Goal: Transaction & Acquisition: Book appointment/travel/reservation

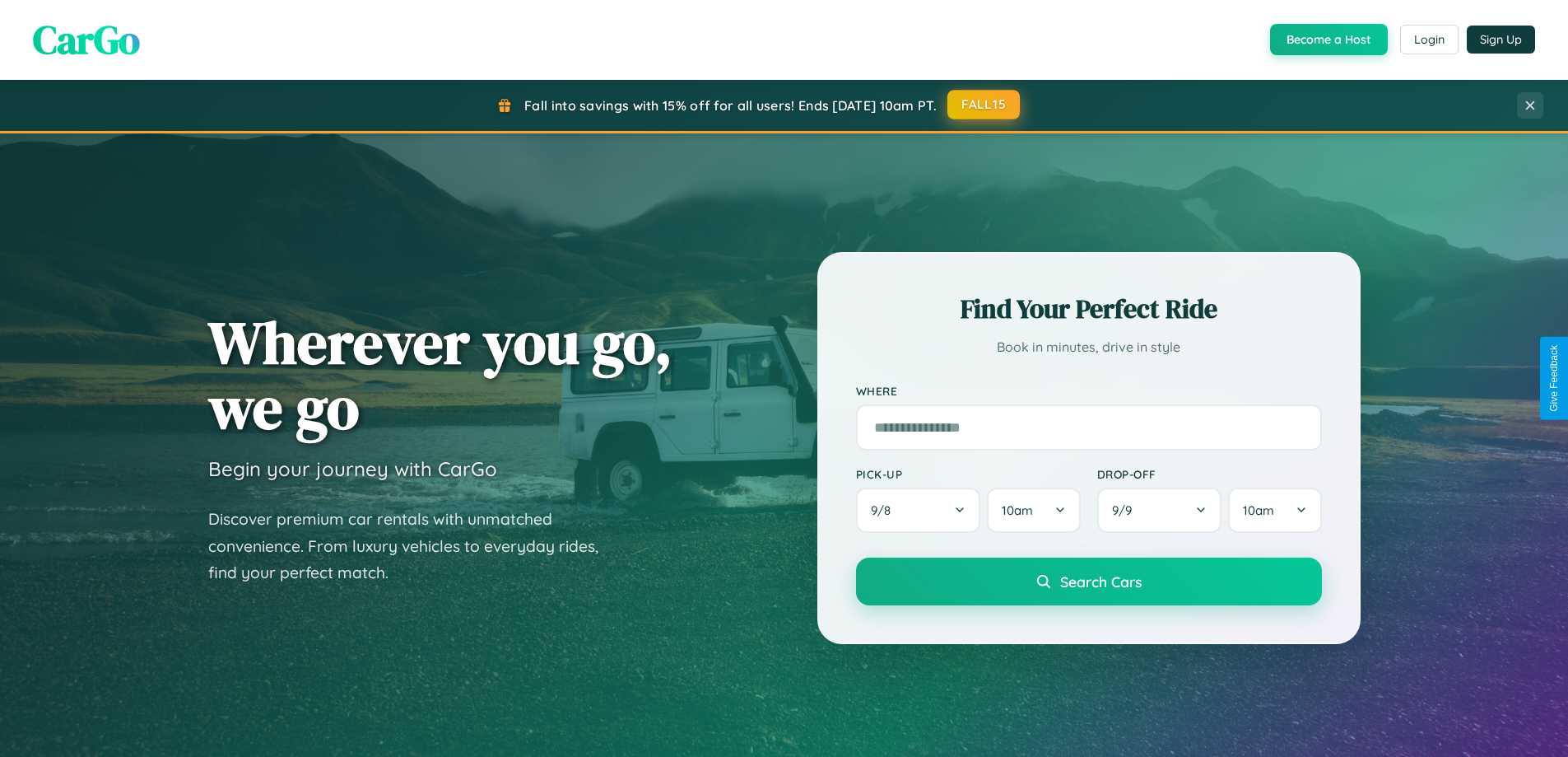
click at [984, 104] on button "FALL15" at bounding box center [984, 104] width 73 height 30
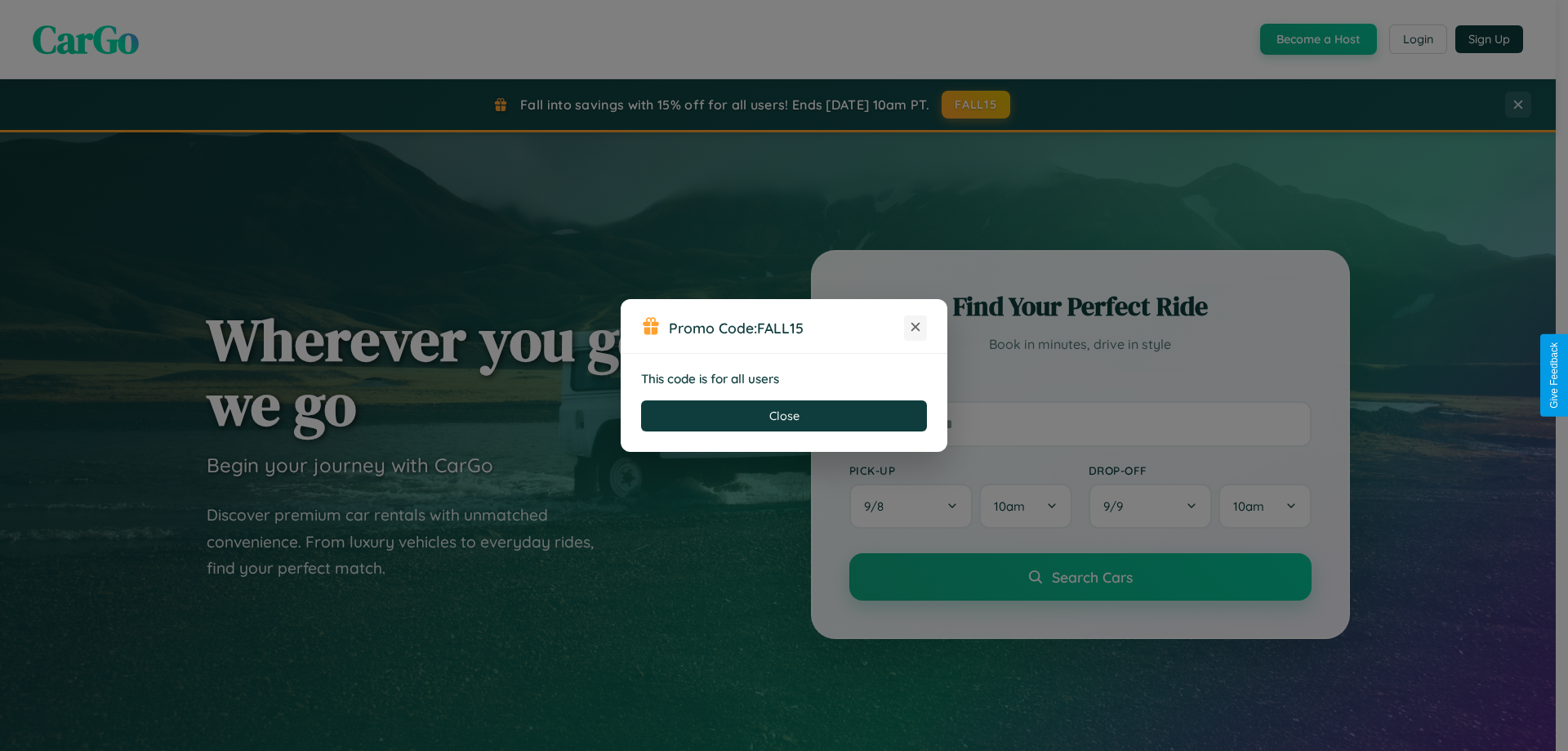
click at [915, 327] on icon at bounding box center [915, 326] width 17 height 17
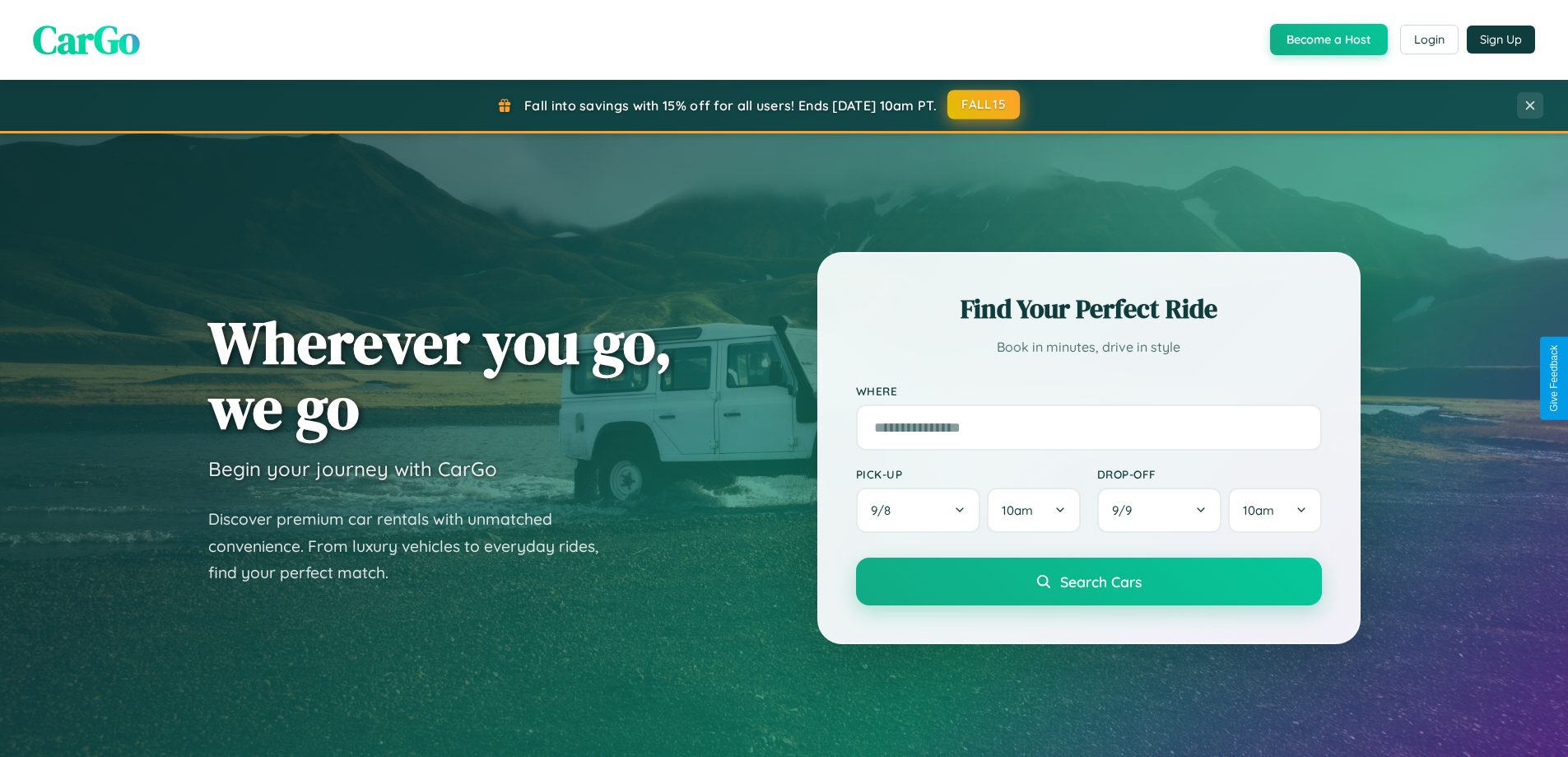
click at [984, 104] on button "FALL15" at bounding box center [984, 104] width 73 height 30
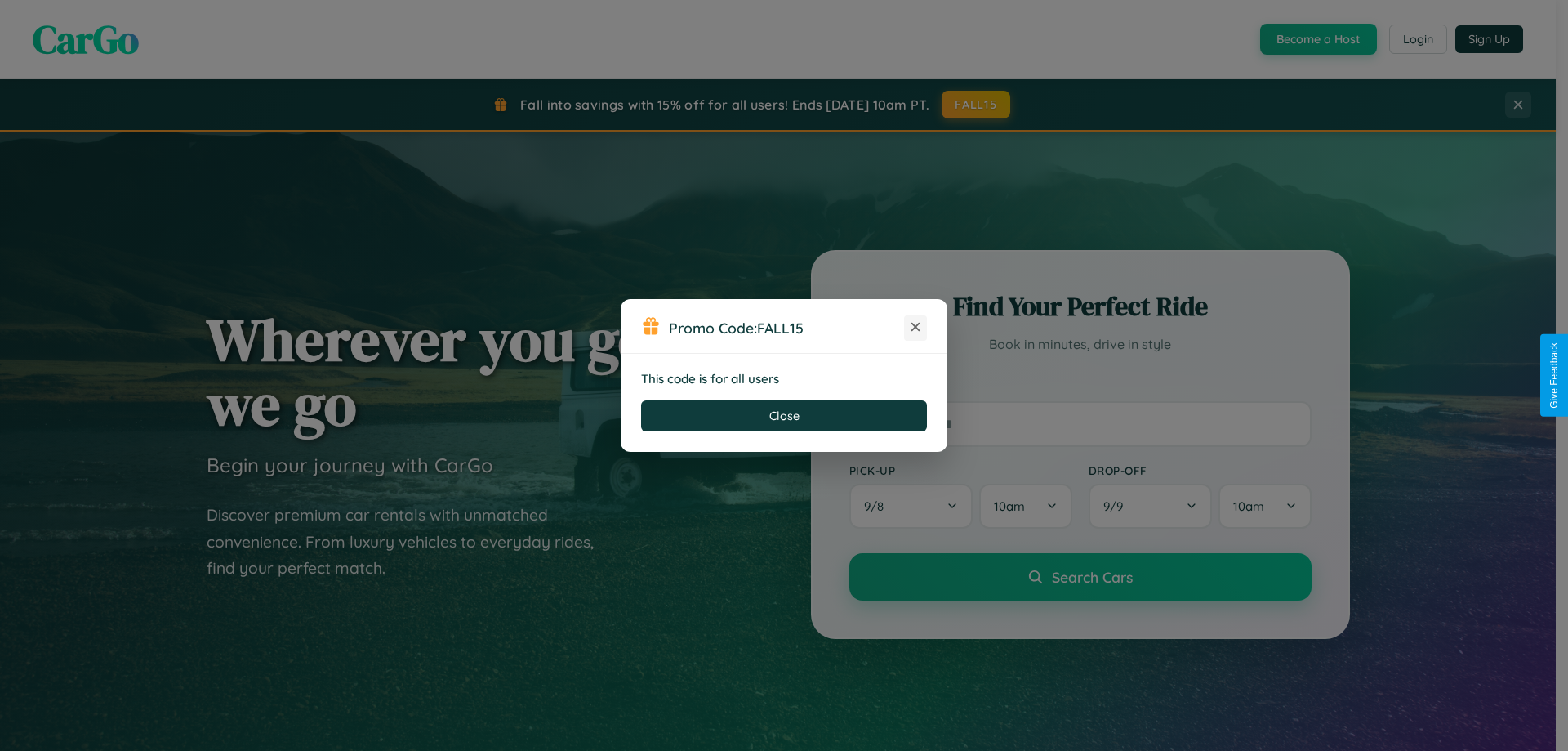
click at [915, 327] on icon at bounding box center [915, 326] width 17 height 17
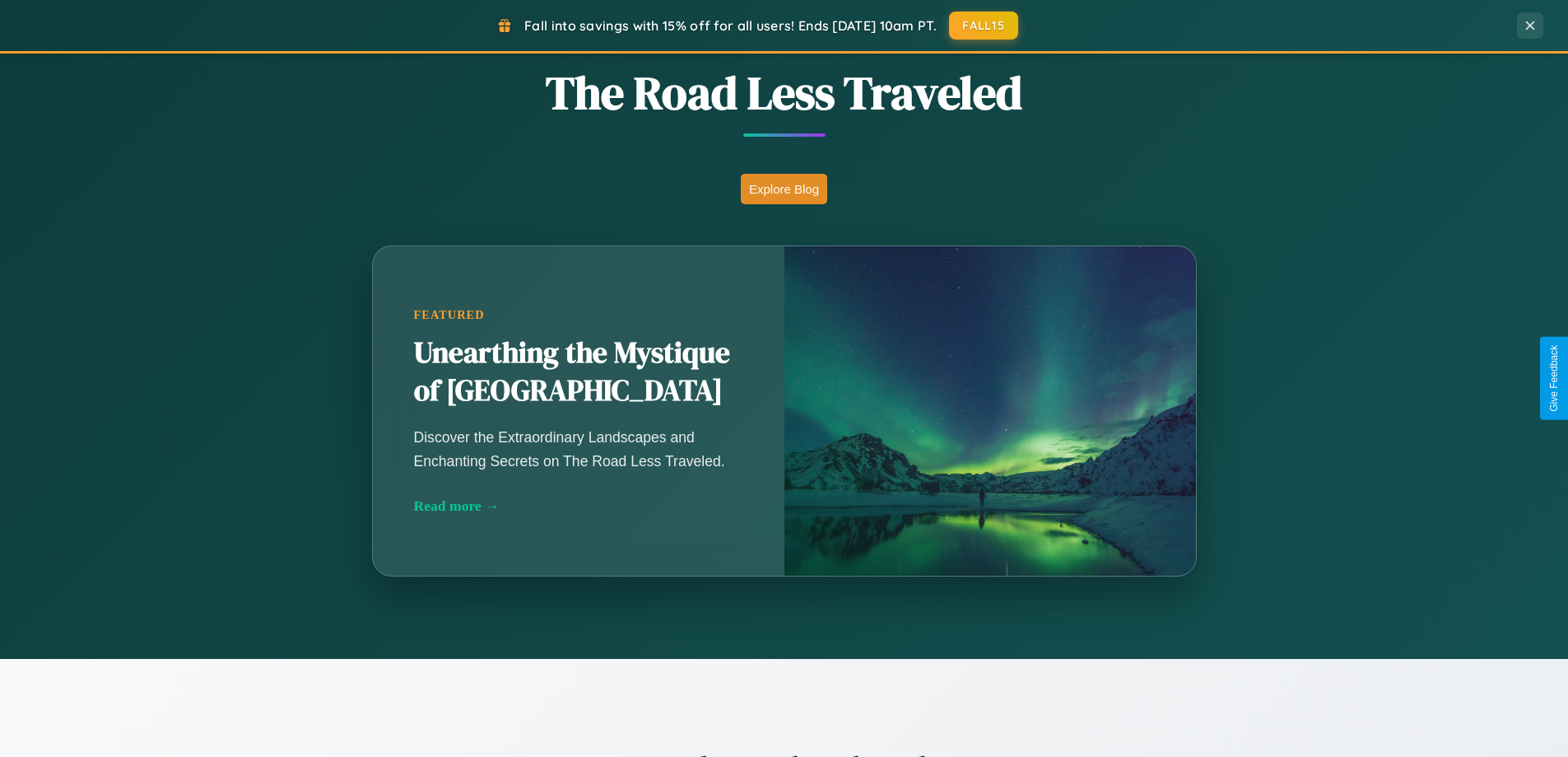
scroll to position [2646, 0]
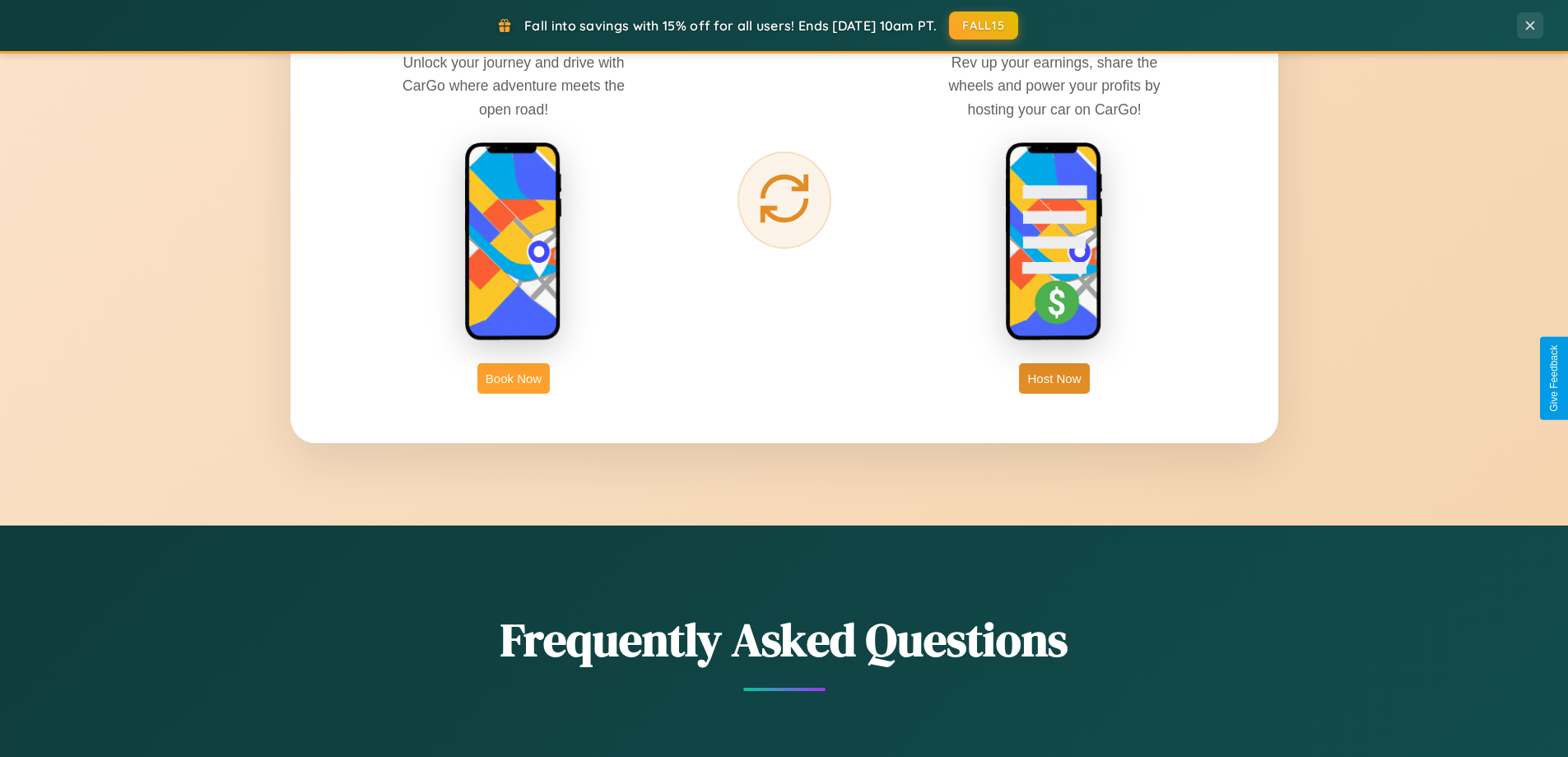
click at [513, 378] on button "Book Now" at bounding box center [513, 378] width 73 height 31
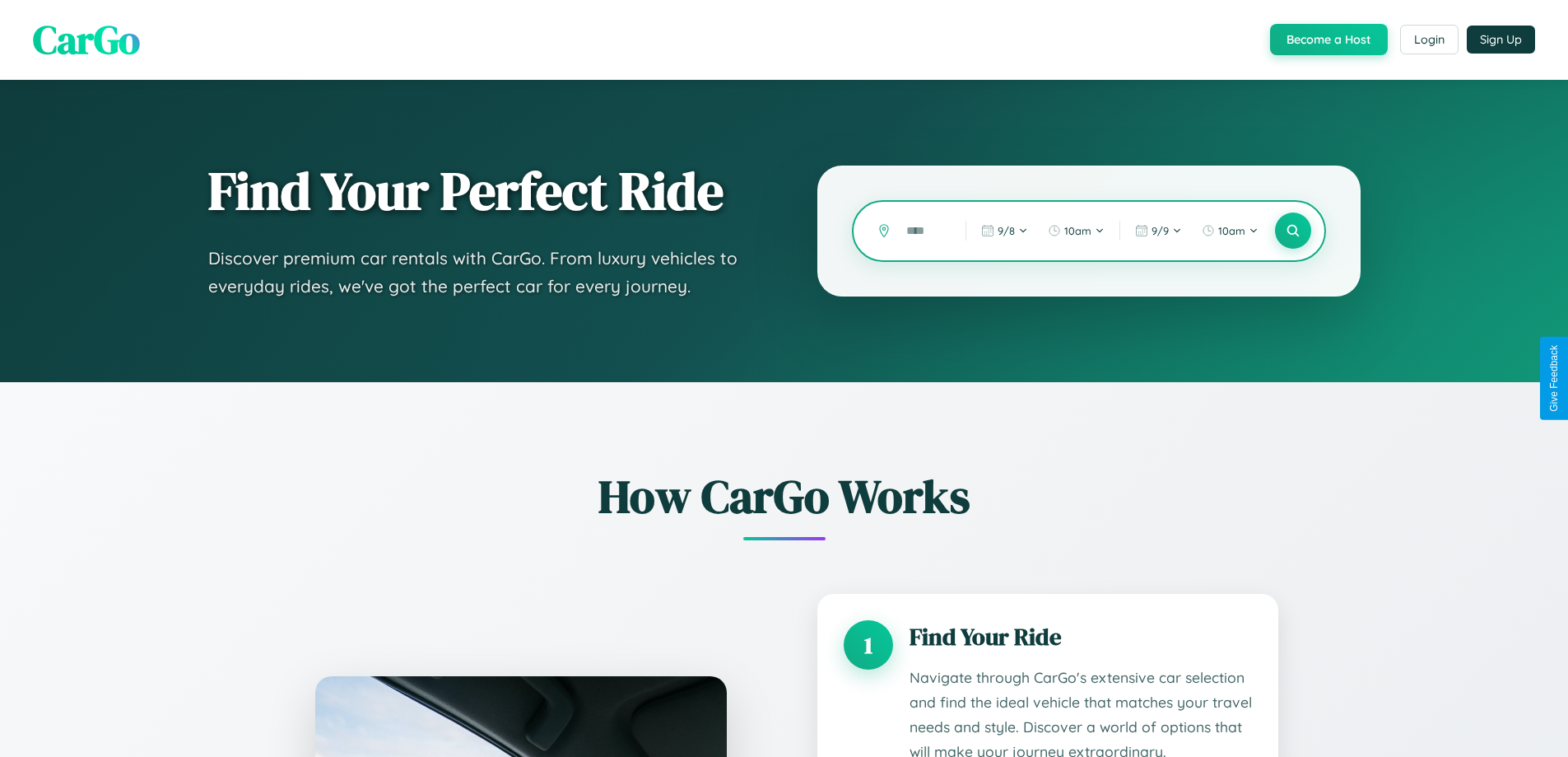
click at [923, 230] on input "text" at bounding box center [923, 230] width 51 height 29
type input "******"
click at [1292, 230] on icon at bounding box center [1292, 230] width 16 height 16
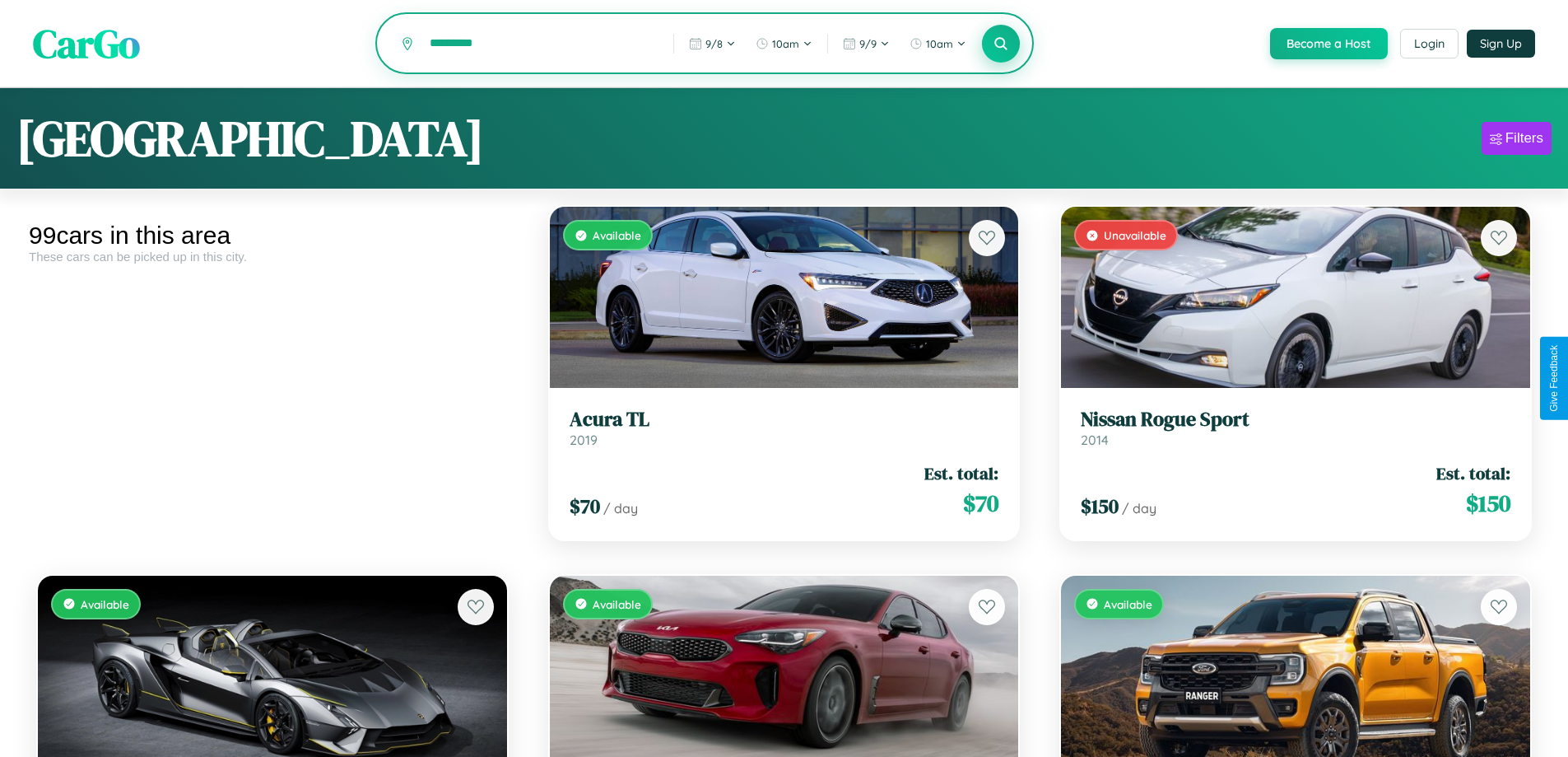
type input "*********"
click at [1000, 44] on icon at bounding box center [1001, 43] width 16 height 16
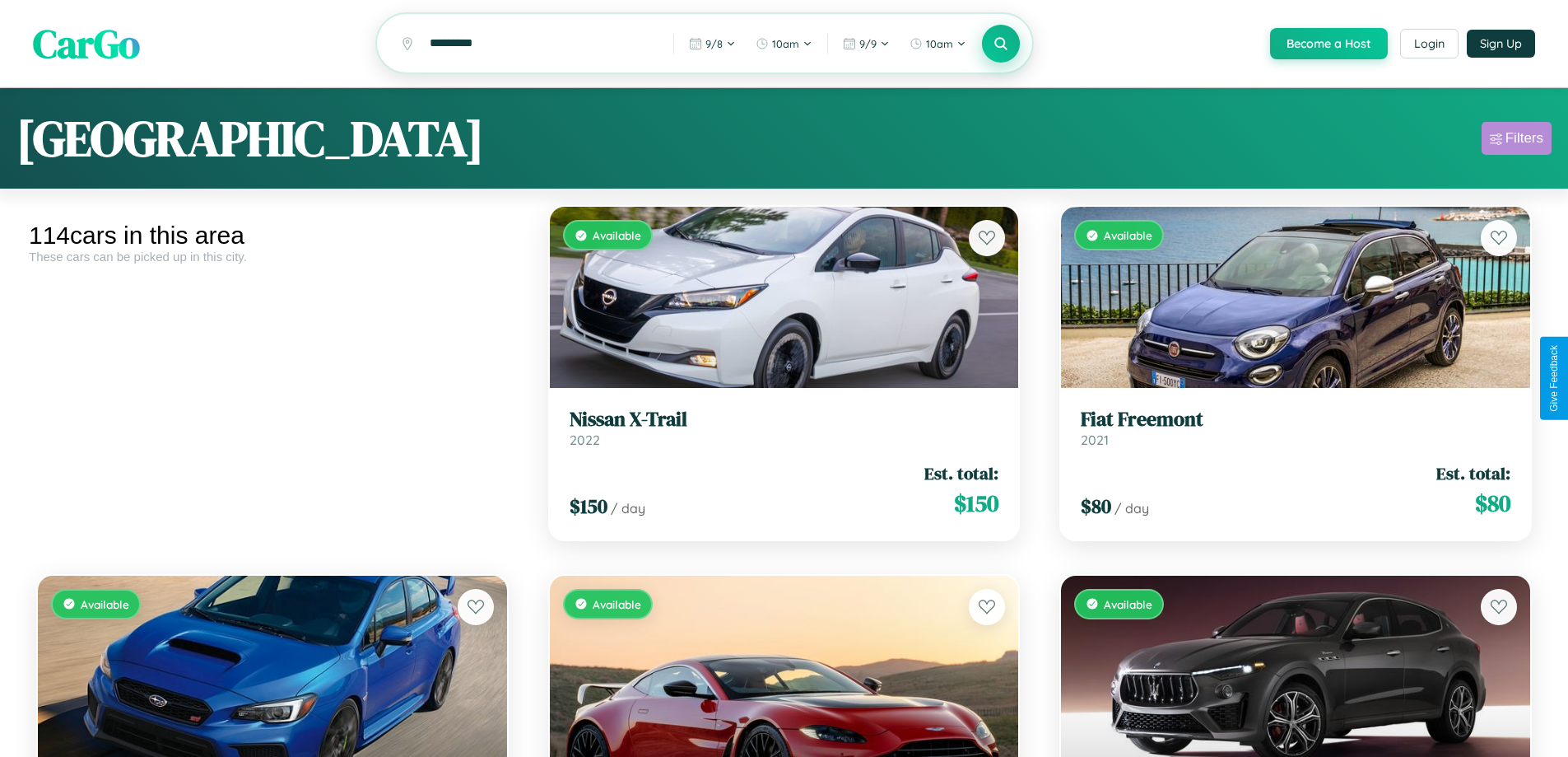
click at [1516, 141] on div "Filters" at bounding box center [1524, 139] width 38 height 17
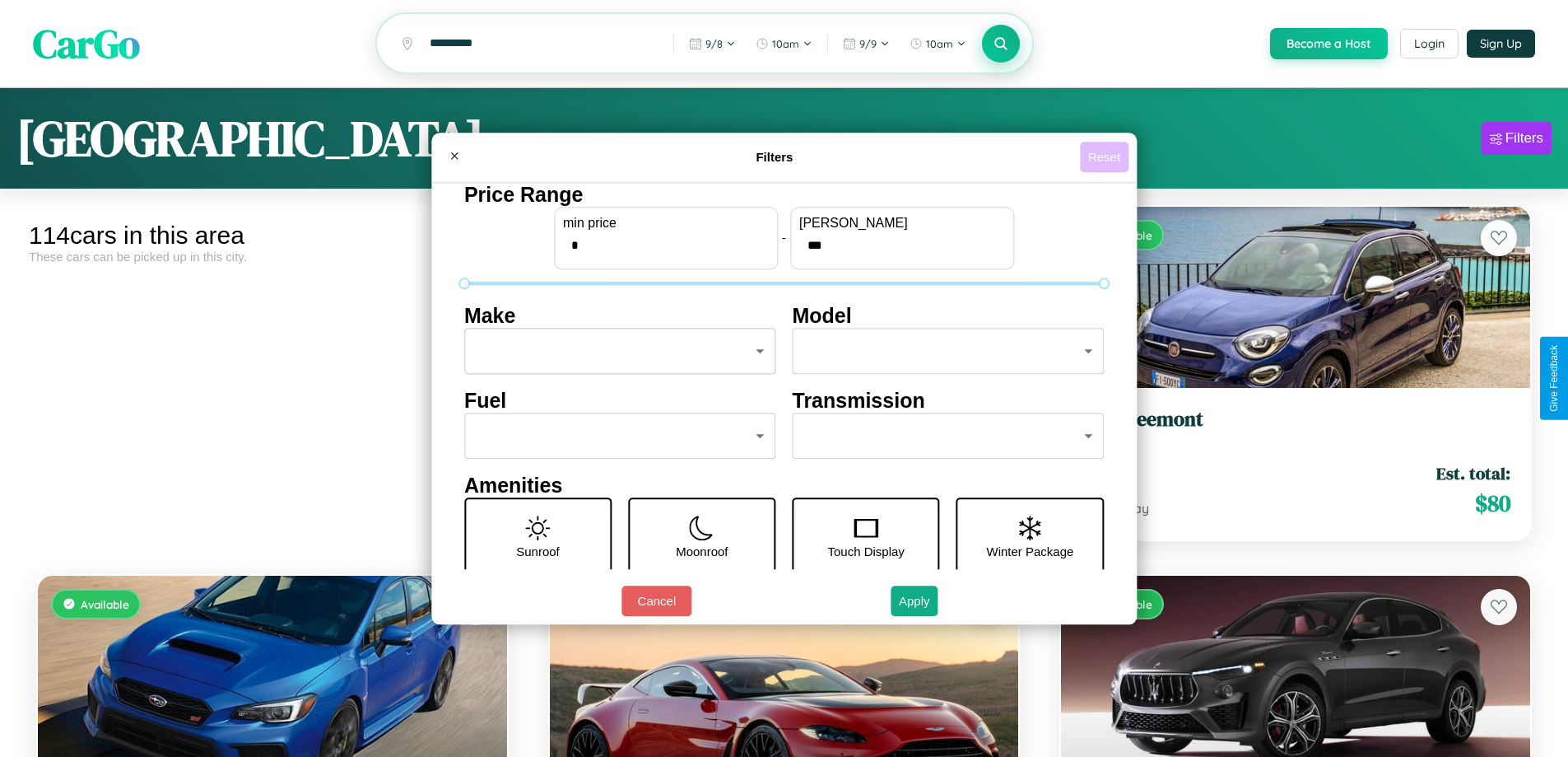
click at [1106, 157] on button "Reset" at bounding box center [1104, 157] width 48 height 31
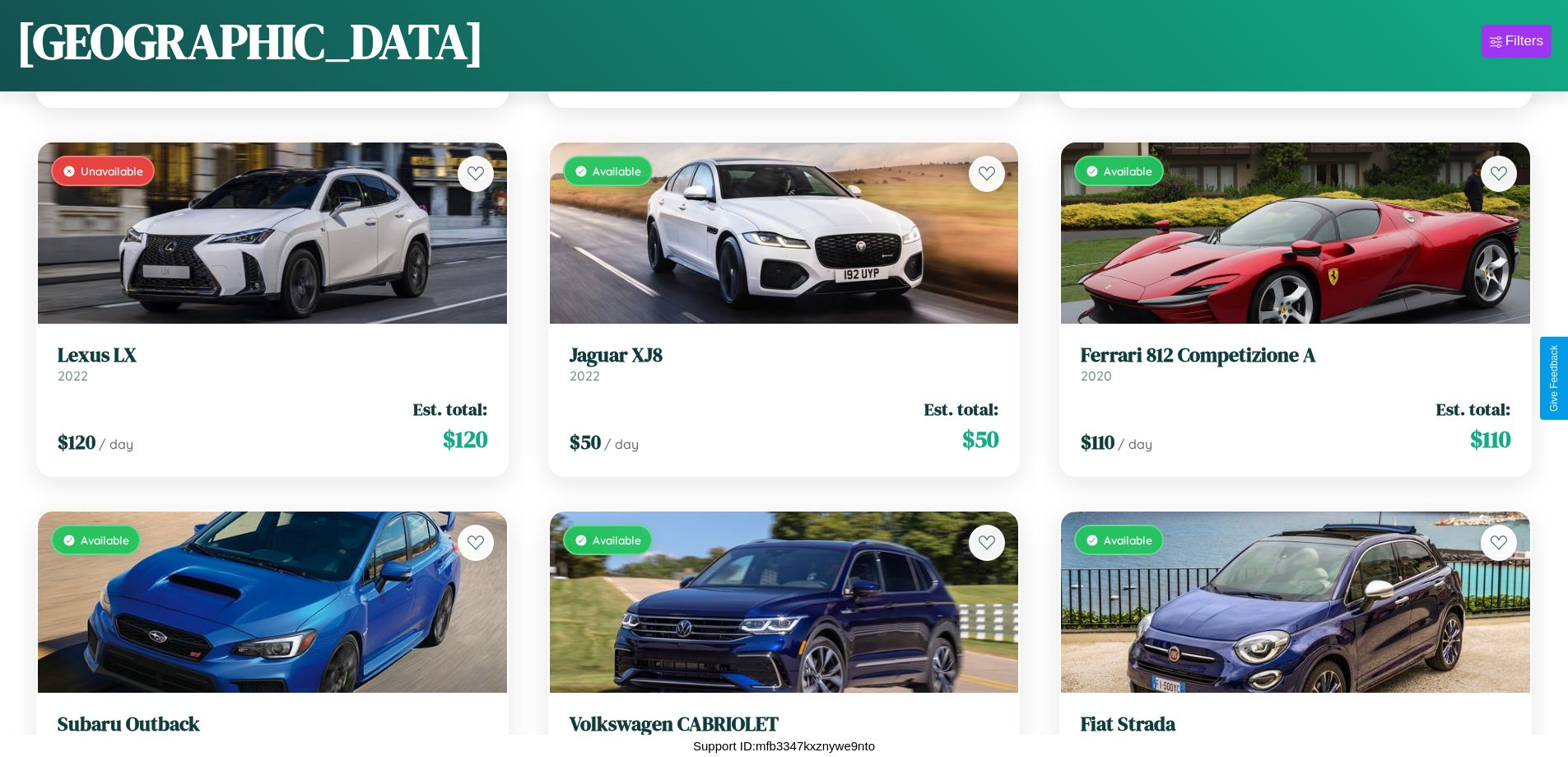
scroll to position [10556, 0]
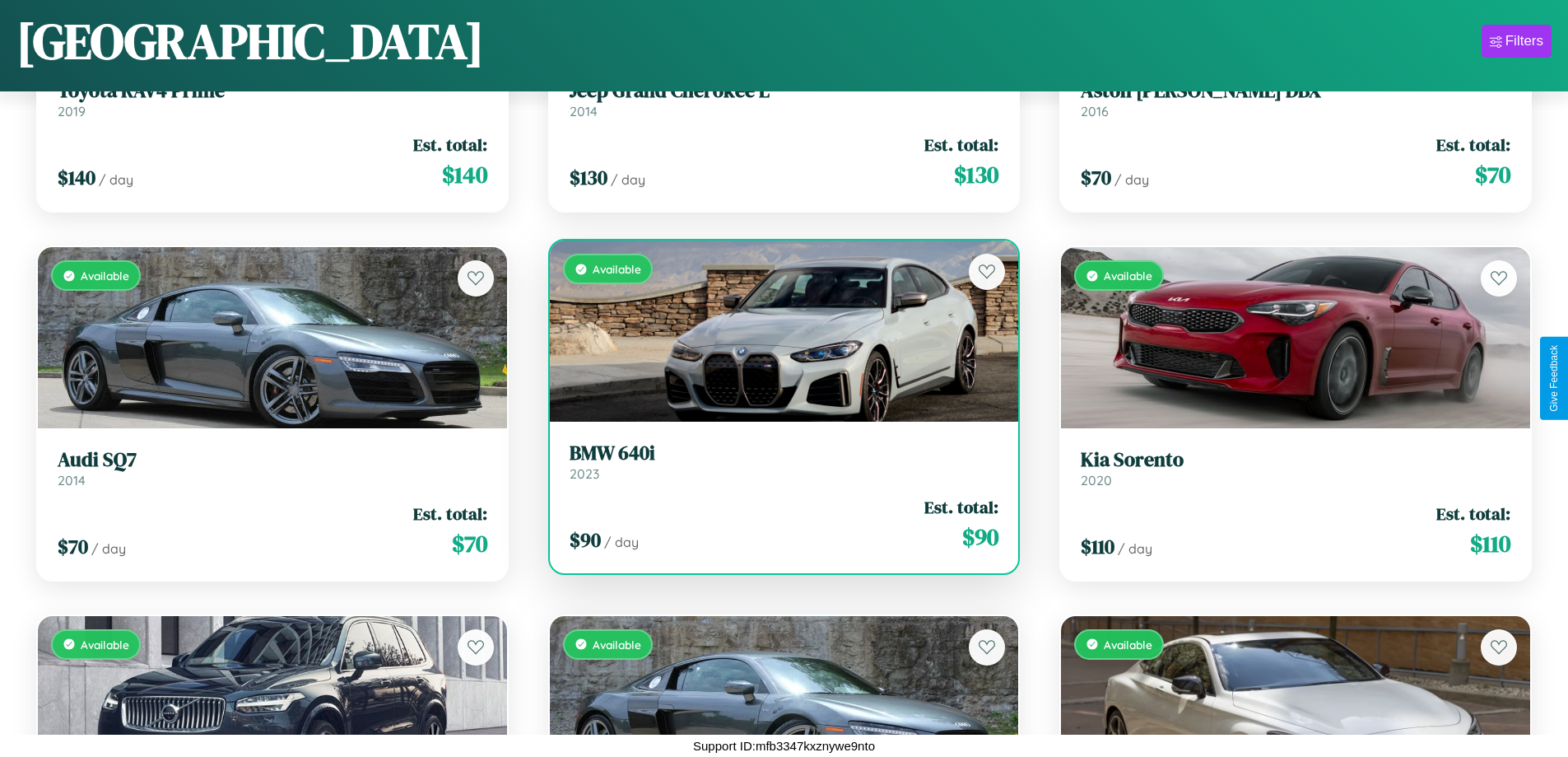
click at [777, 461] on h3 "BMW 640i" at bounding box center [784, 453] width 429 height 24
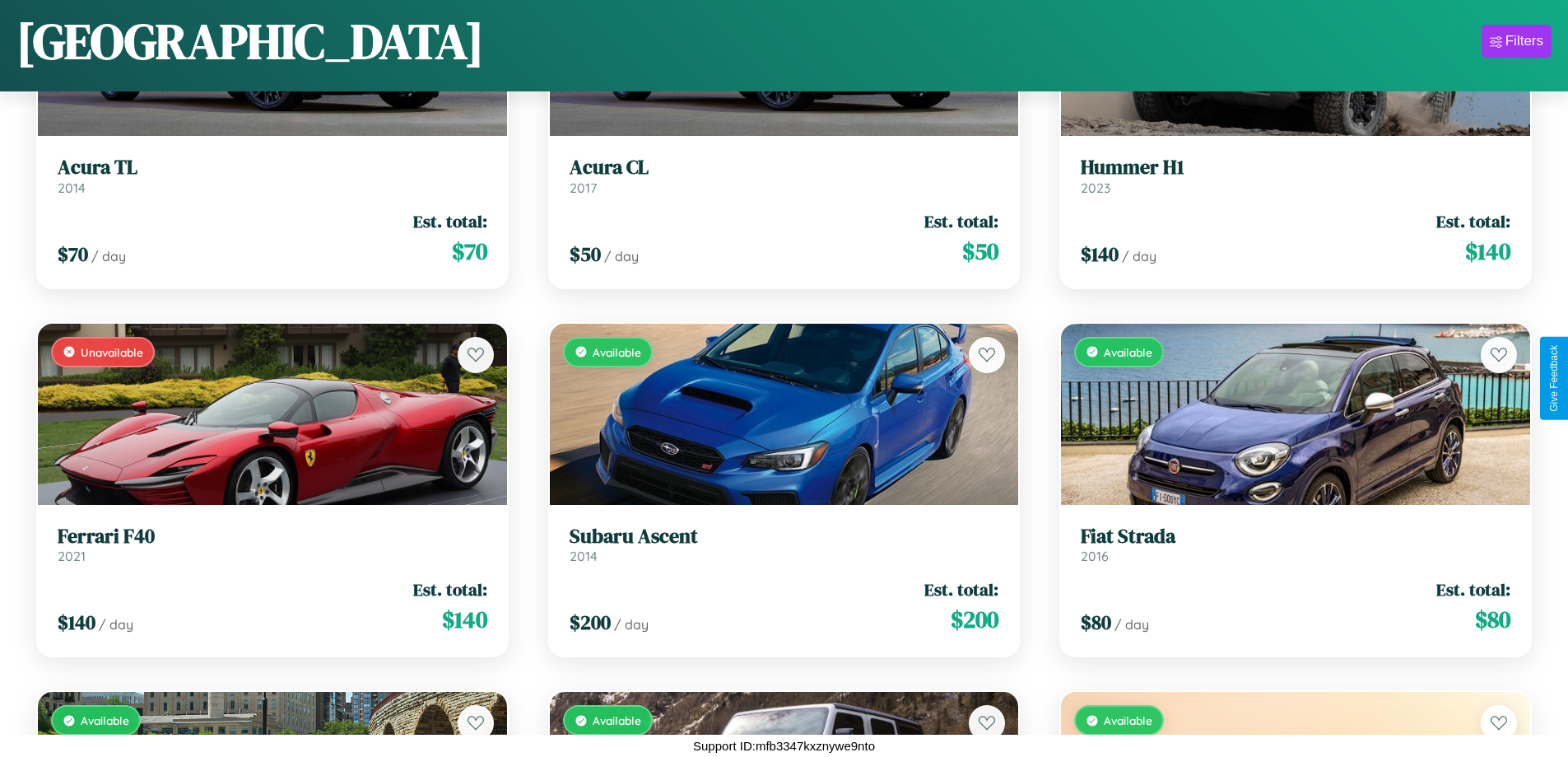
scroll to position [5763, 0]
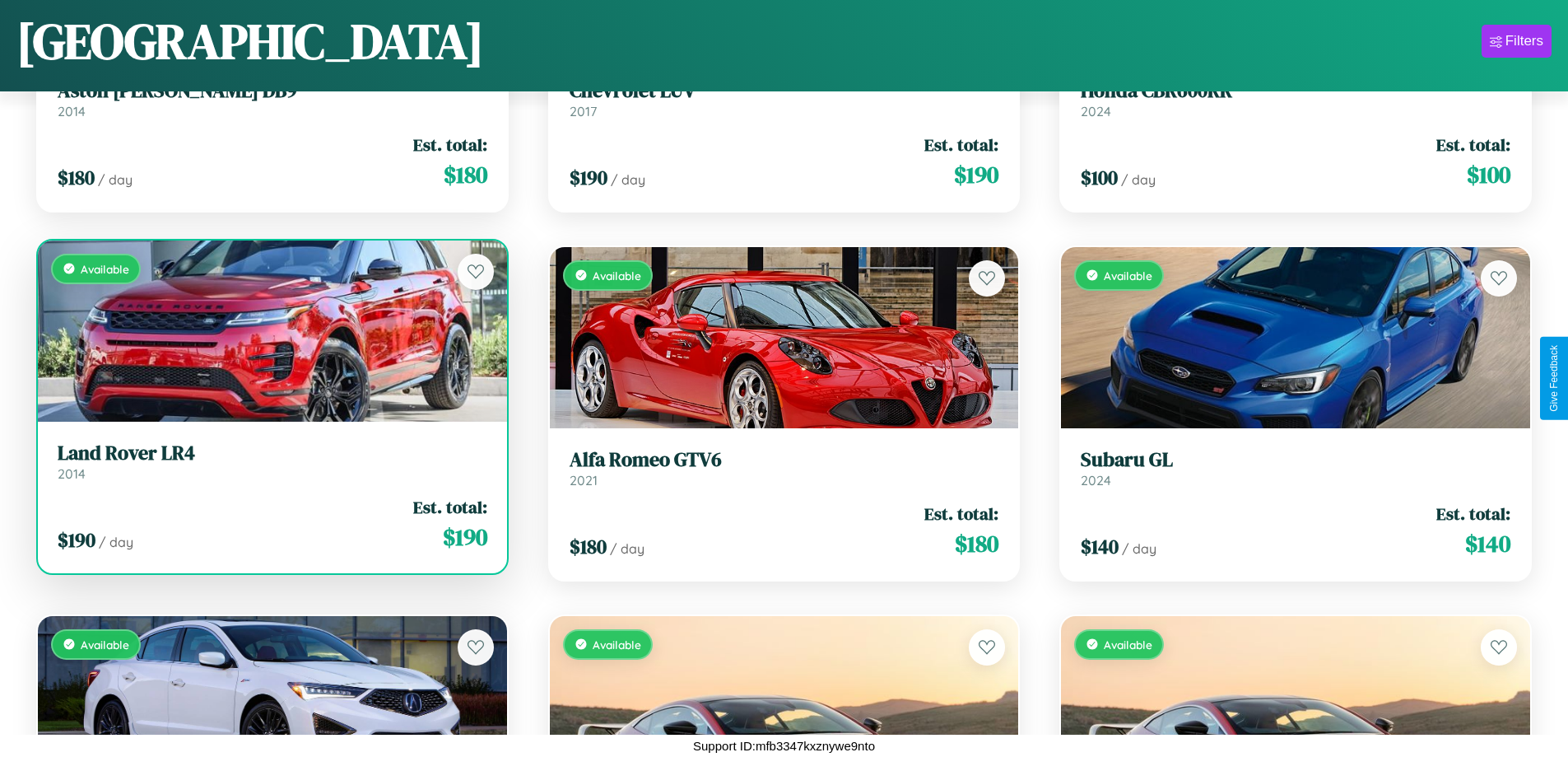
click at [270, 524] on div "$ 190 / day Est. total: $ 190" at bounding box center [272, 524] width 429 height 59
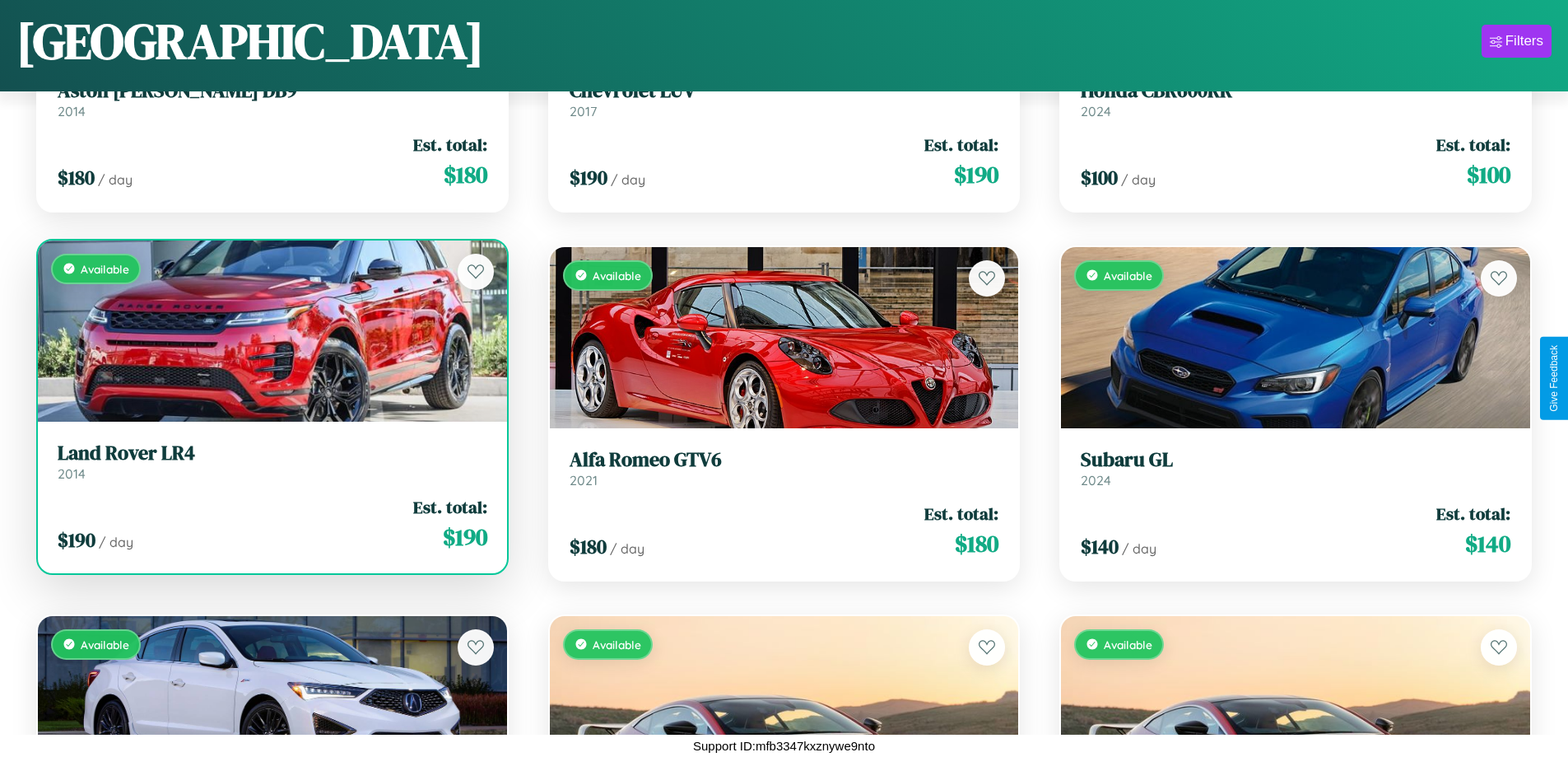
click at [270, 524] on div "$ 190 / day Est. total: $ 190" at bounding box center [272, 524] width 429 height 59
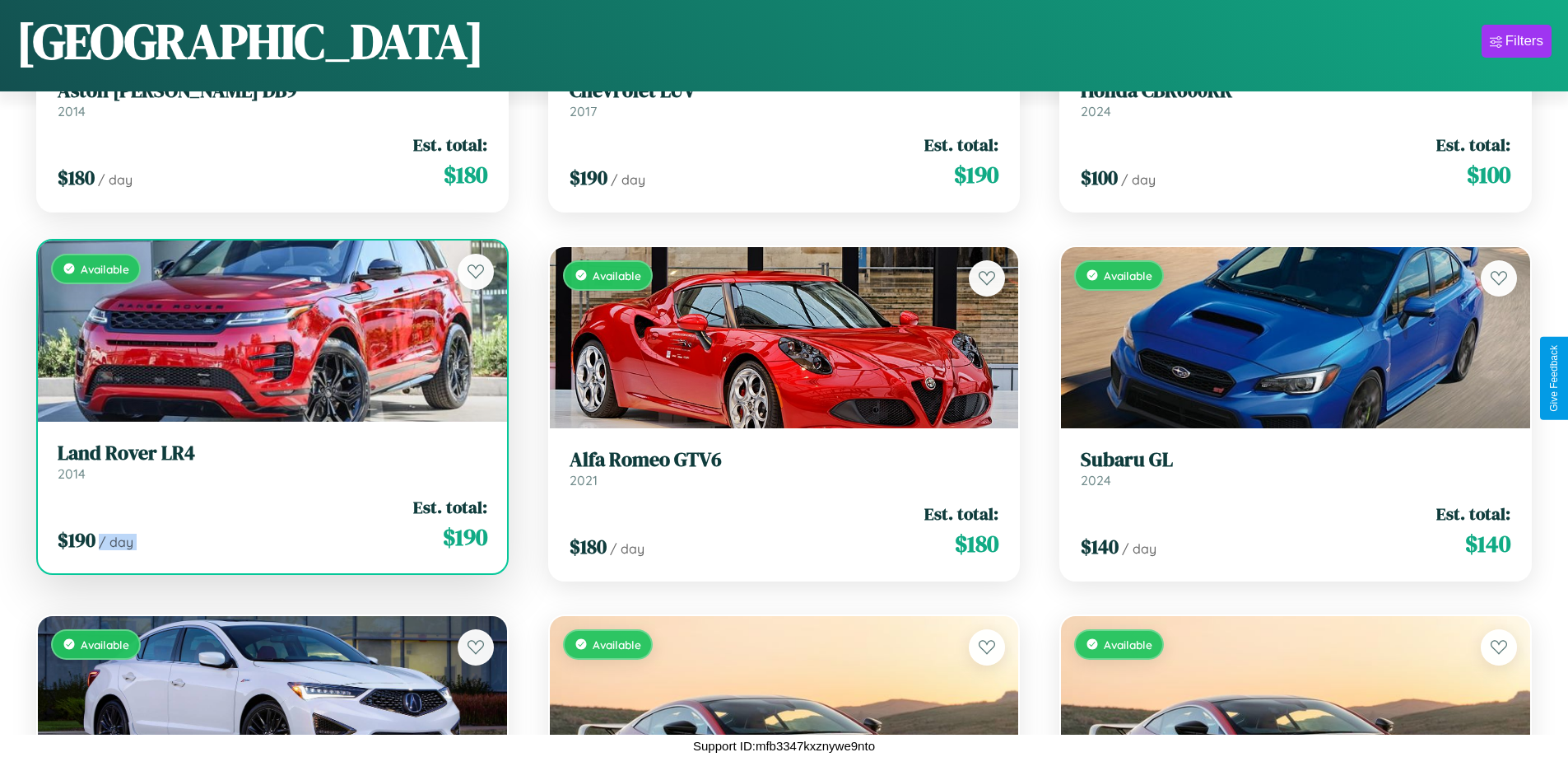
click at [270, 524] on div "$ 190 / day Est. total: $ 190" at bounding box center [272, 524] width 429 height 59
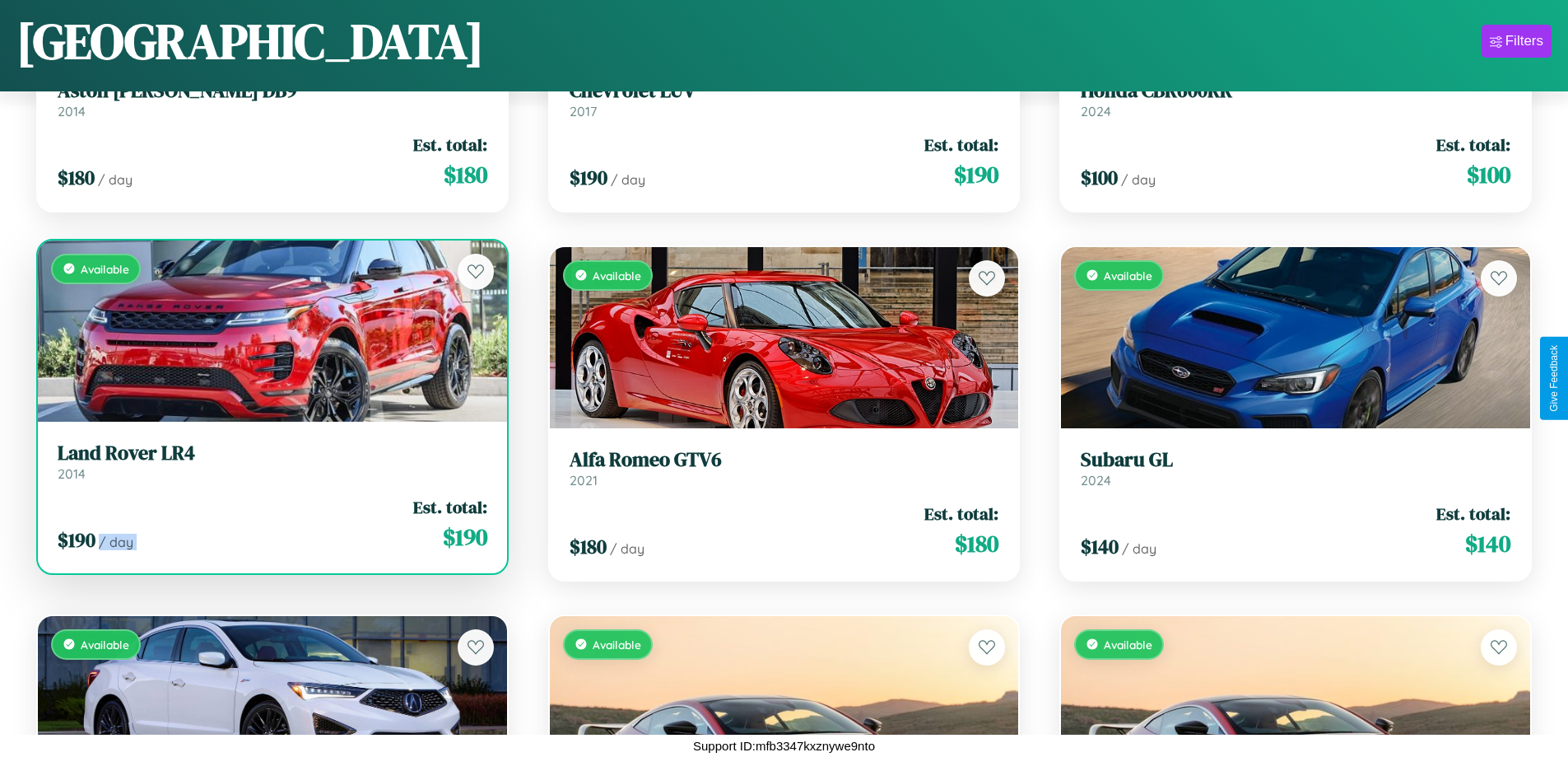
click at [270, 524] on div "$ 190 / day Est. total: $ 190" at bounding box center [272, 524] width 429 height 59
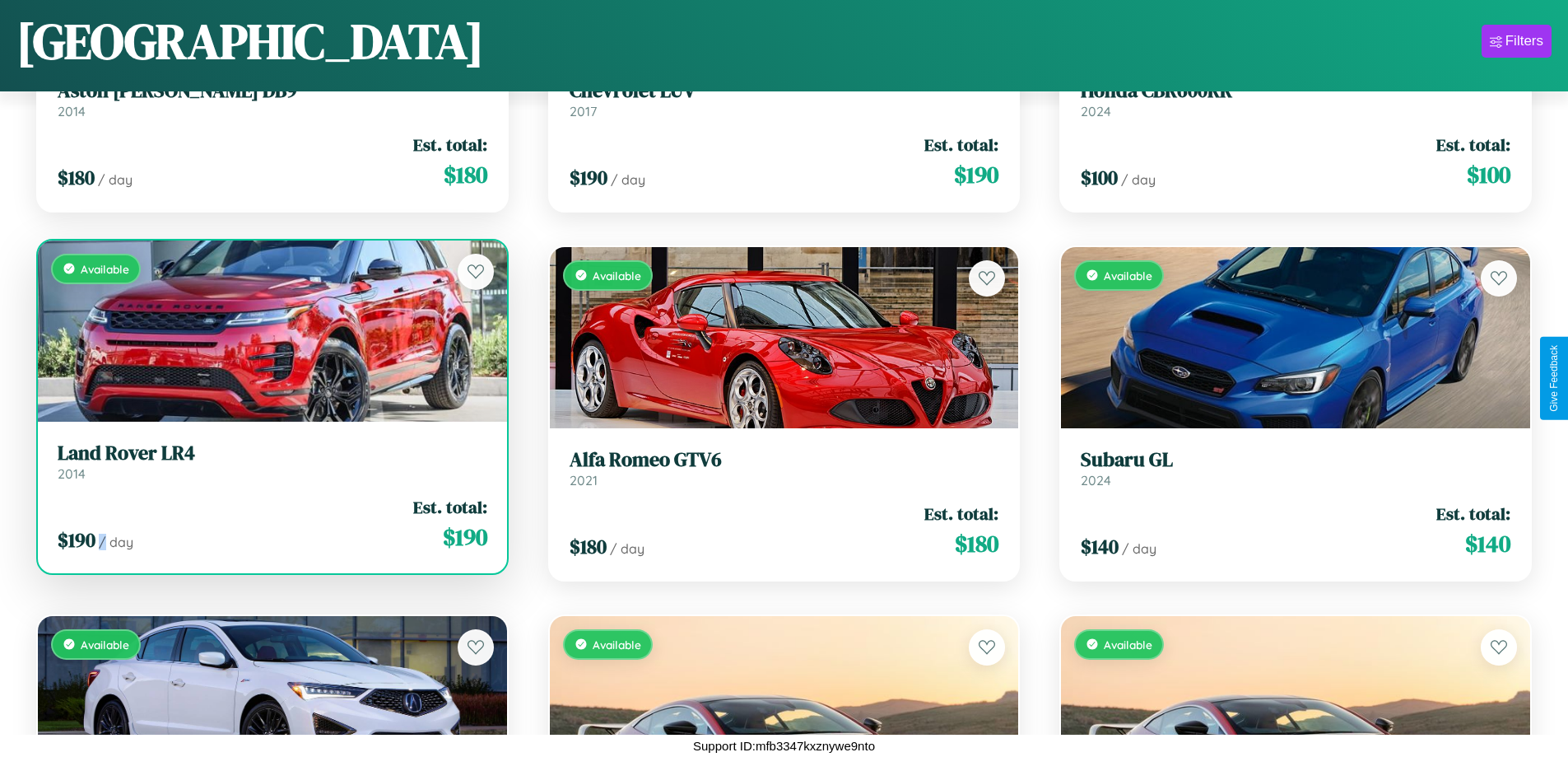
click at [270, 524] on div "$ 190 / day Est. total: $ 190" at bounding box center [272, 524] width 429 height 59
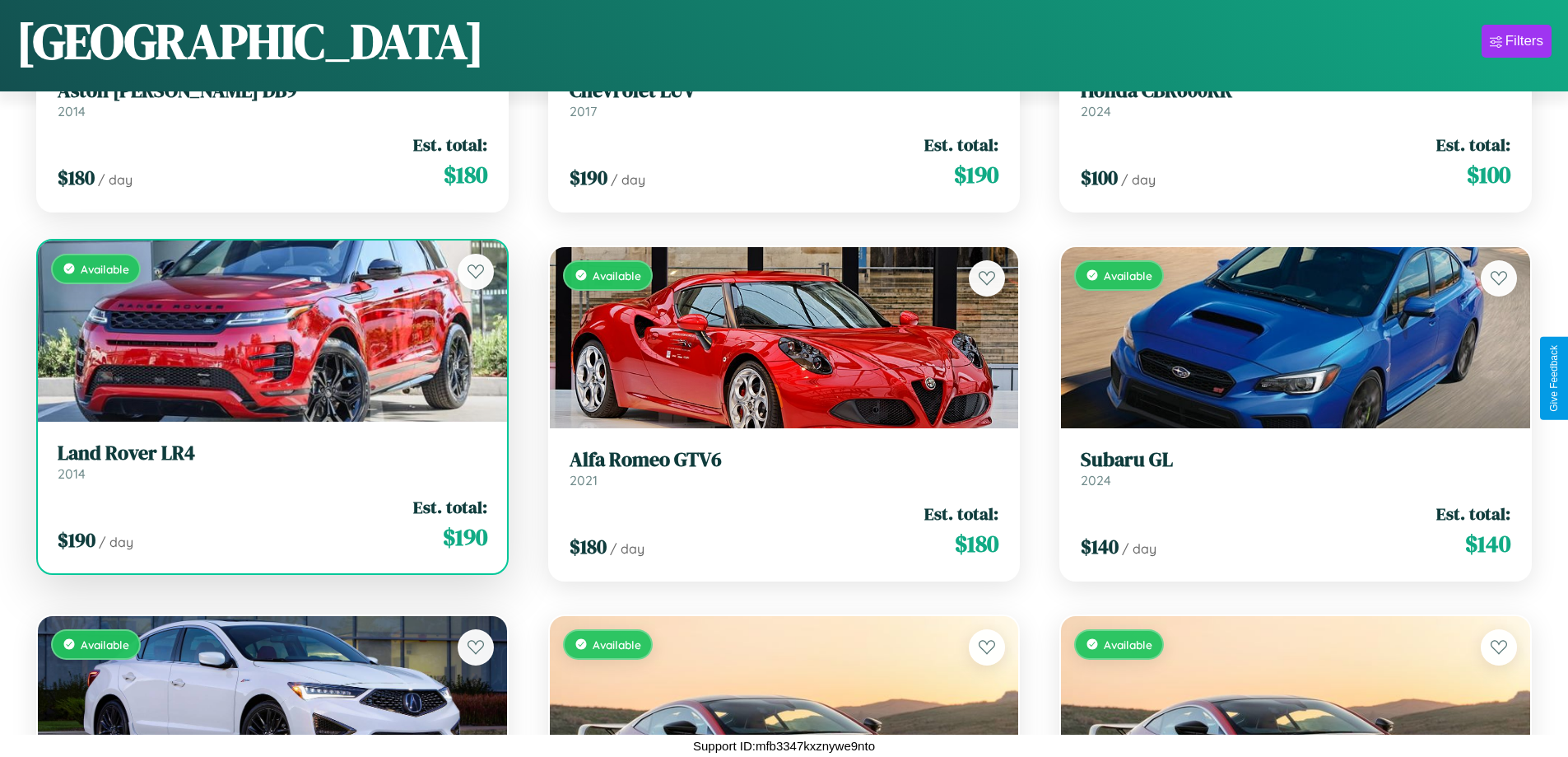
click at [270, 461] on h3 "Land Rover LR4" at bounding box center [272, 453] width 429 height 24
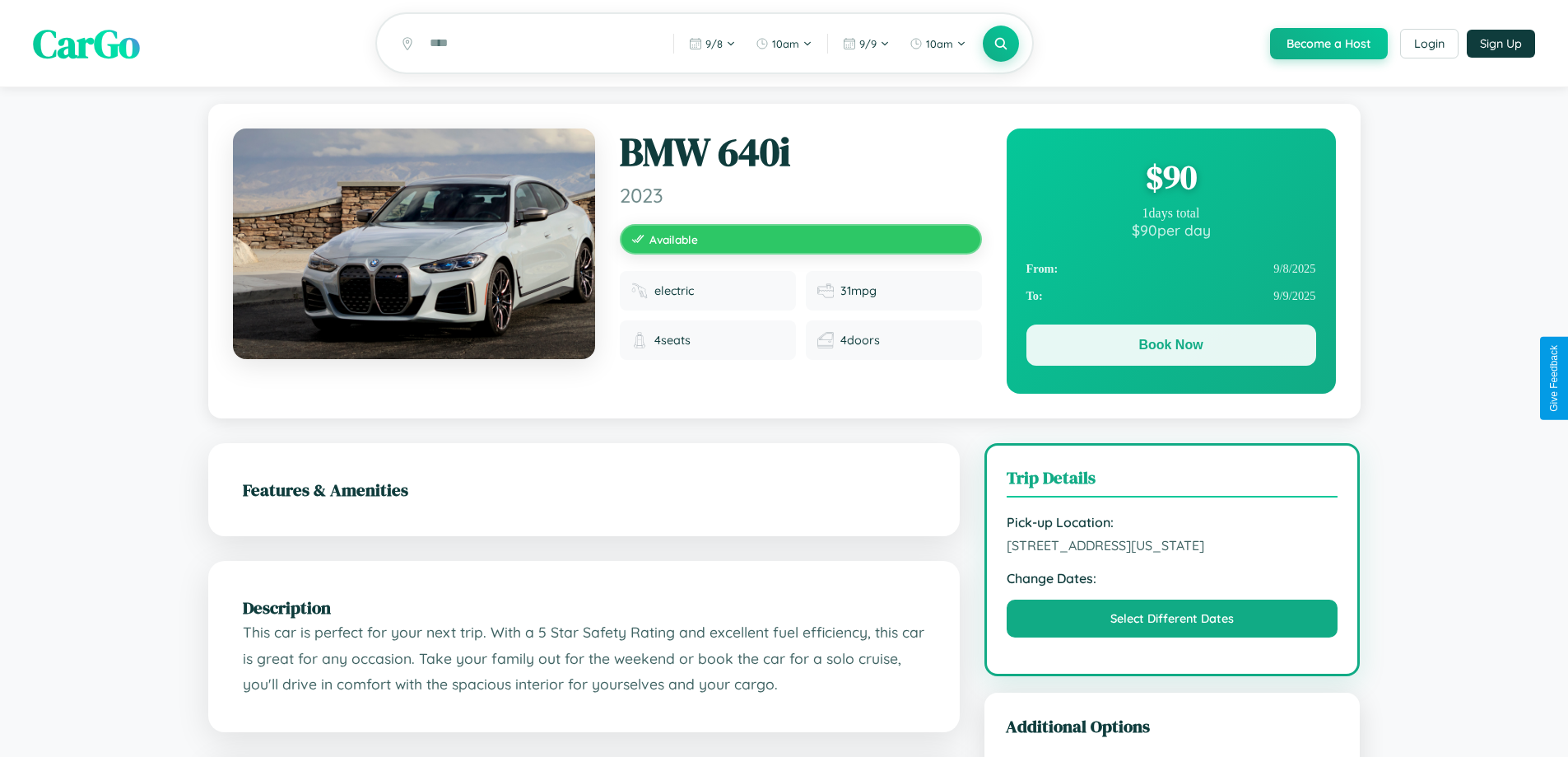
click at [1170, 348] on button "Book Now" at bounding box center [1171, 345] width 290 height 41
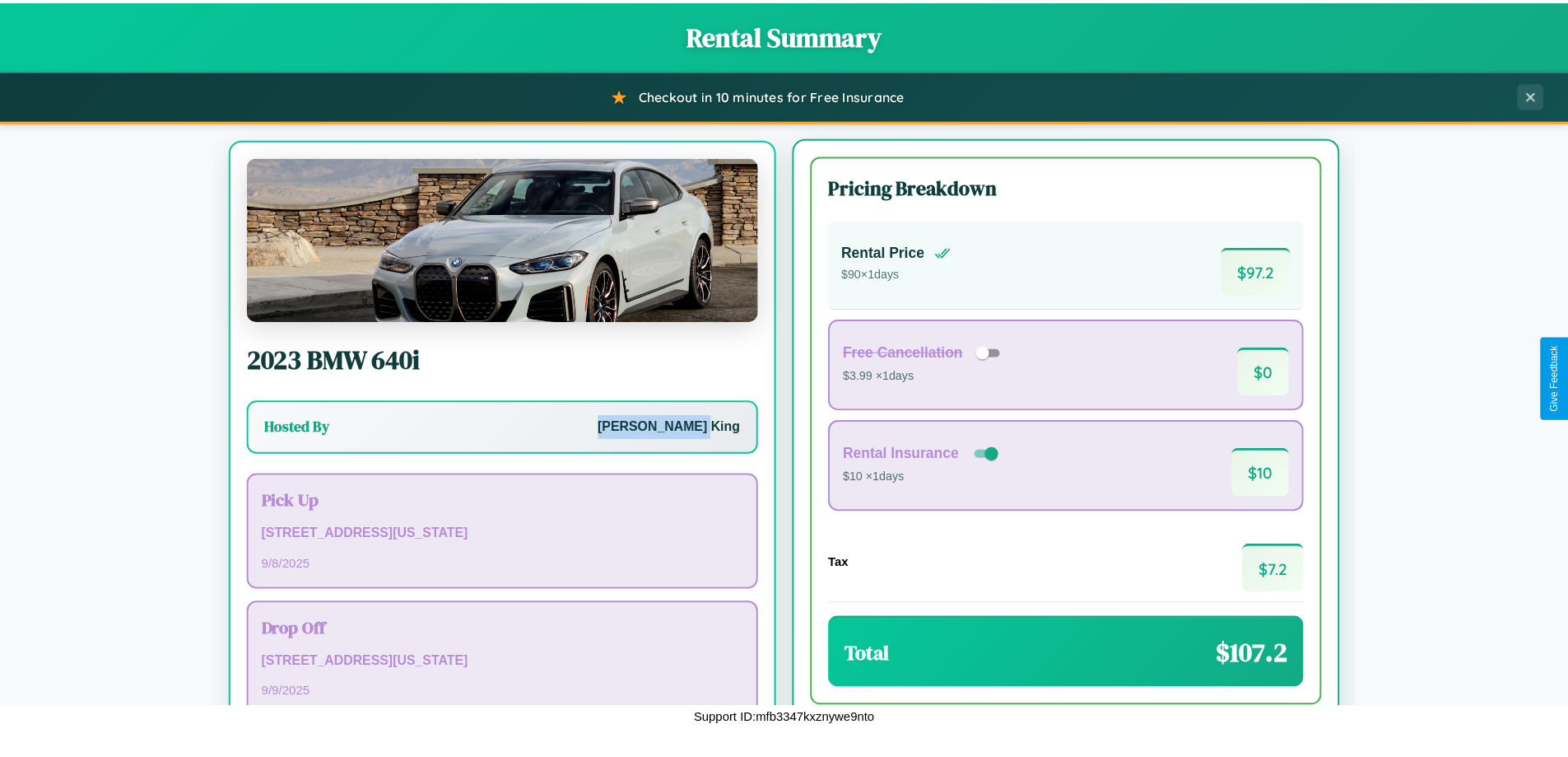
scroll to position [76, 0]
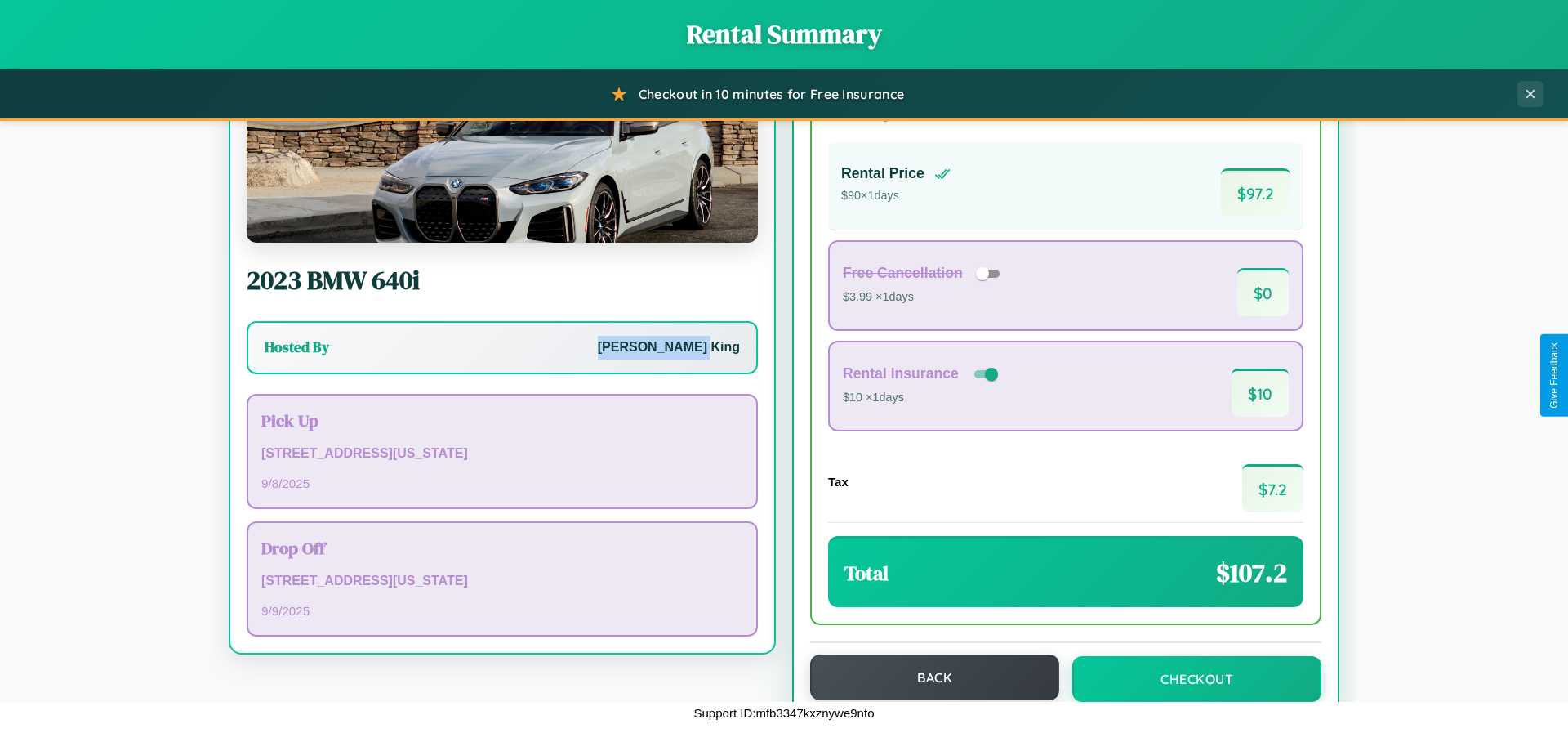
click at [927, 677] on button "Back" at bounding box center [934, 677] width 249 height 45
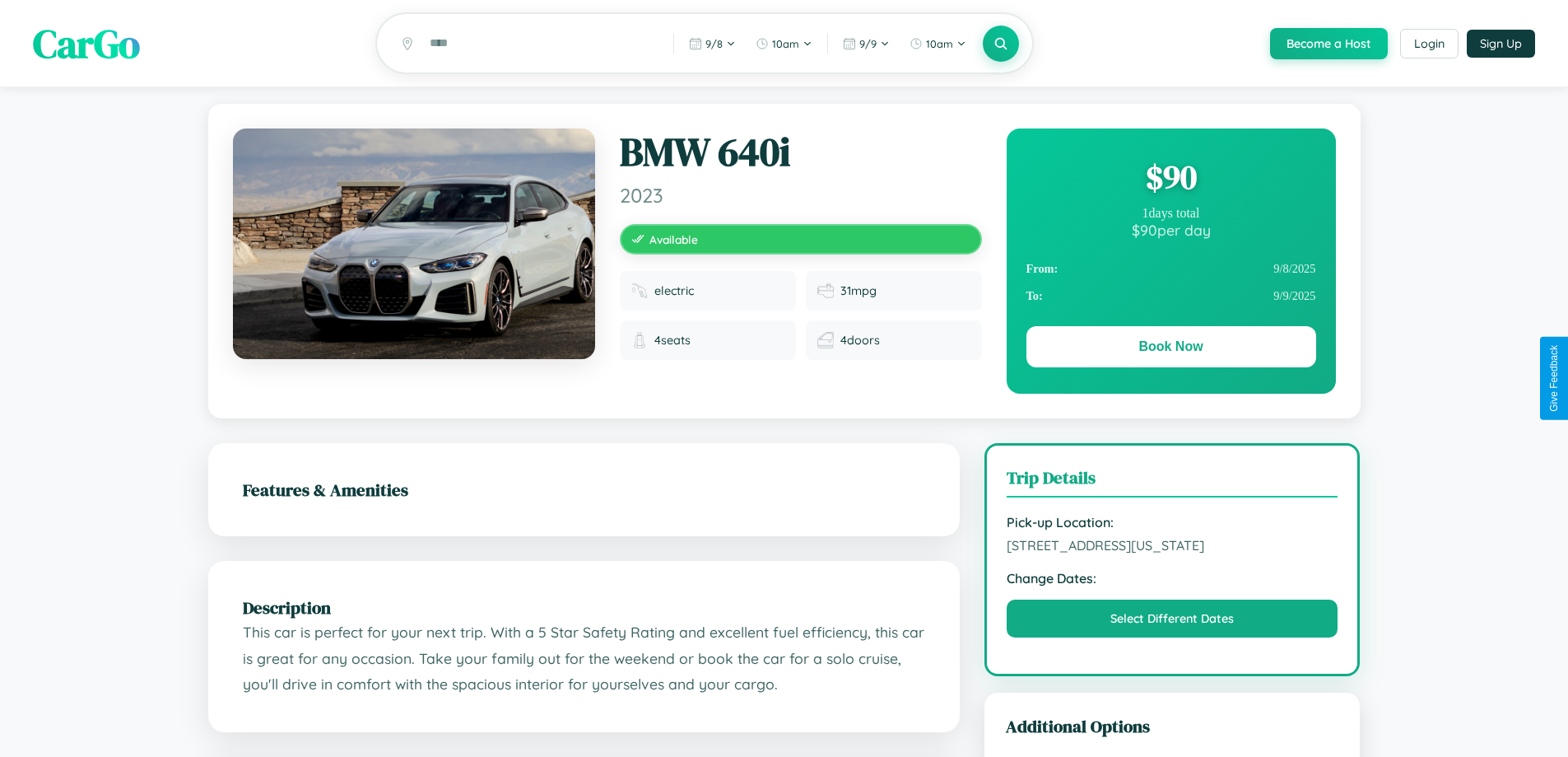
click at [1170, 180] on div "$ 90" at bounding box center [1171, 177] width 290 height 45
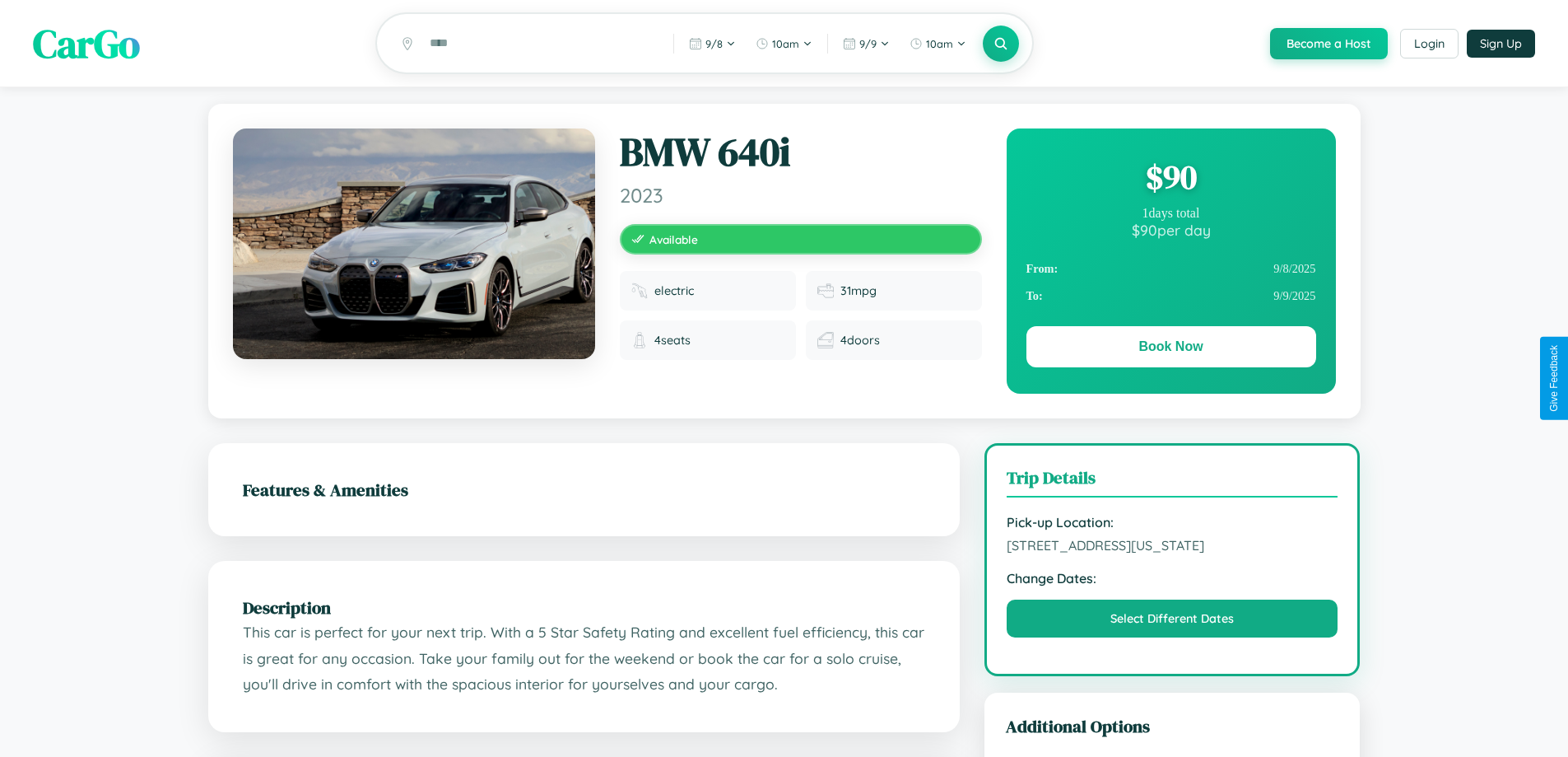
click at [1170, 180] on div "$ 90" at bounding box center [1171, 177] width 290 height 45
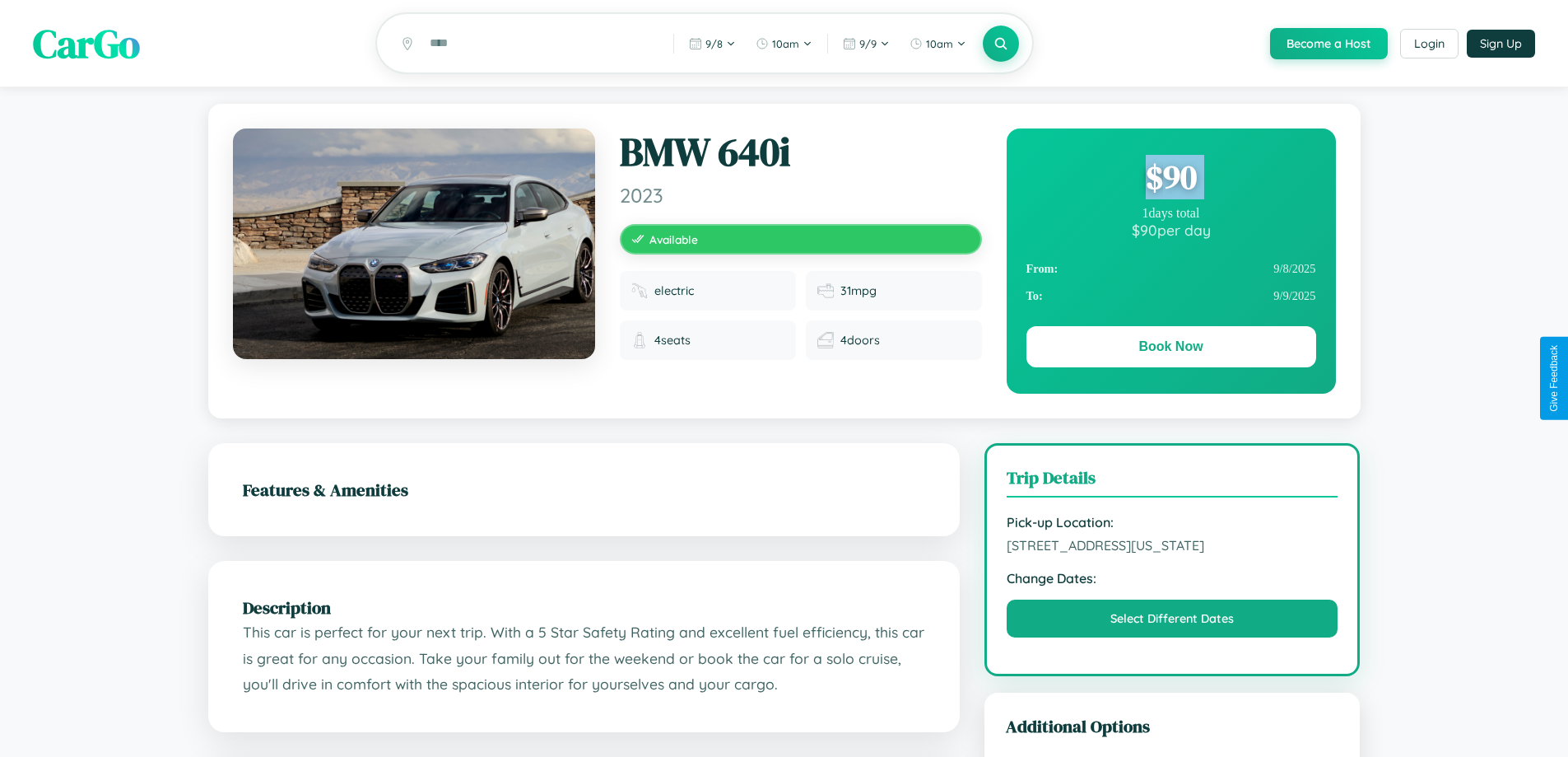
click at [1170, 180] on div "$ 90" at bounding box center [1171, 177] width 290 height 45
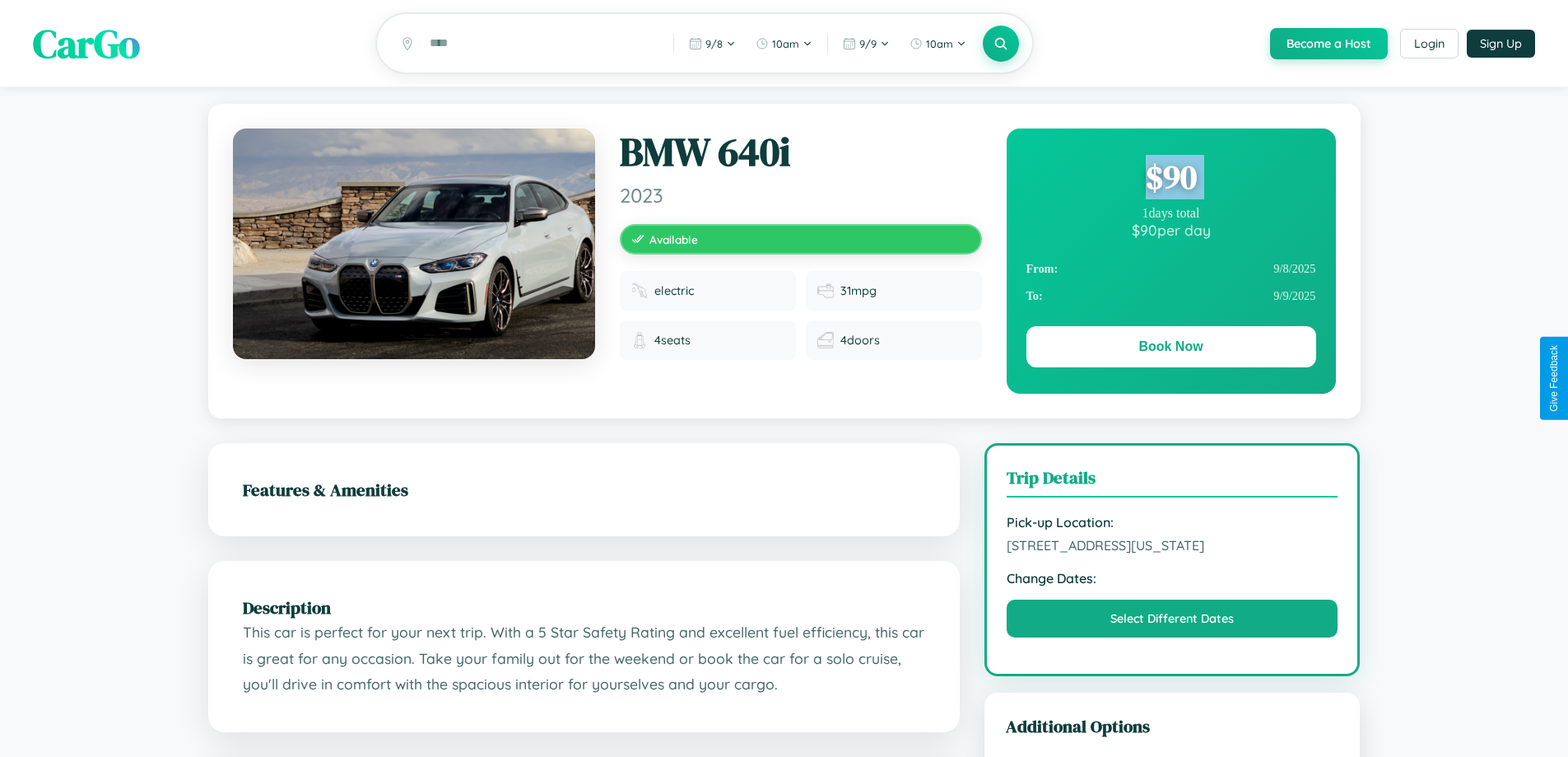
click at [1170, 180] on div "$ 90" at bounding box center [1171, 177] width 290 height 45
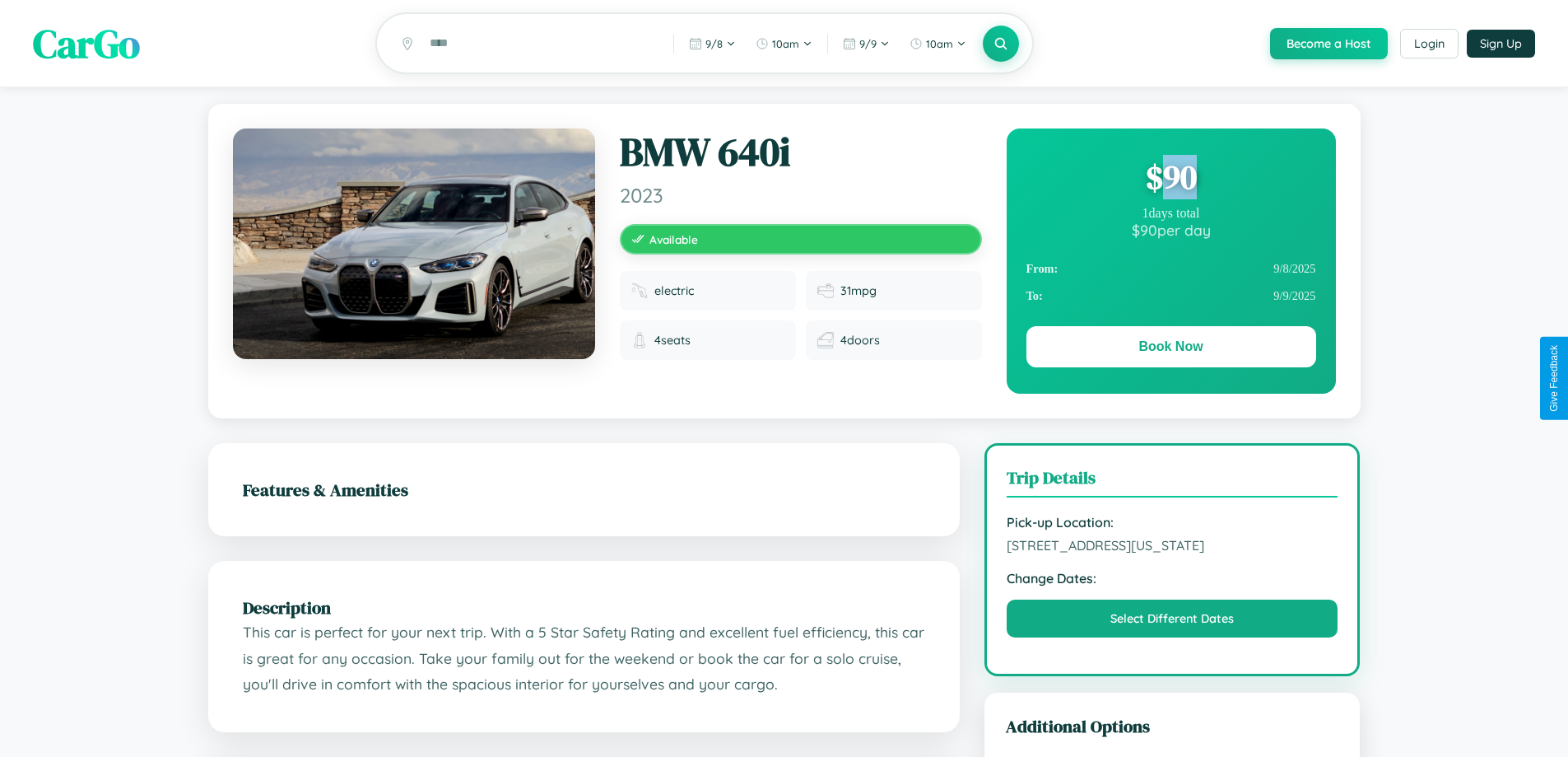
click at [1170, 180] on div "$ 90" at bounding box center [1171, 177] width 290 height 45
